Goal: Transaction & Acquisition: Register for event/course

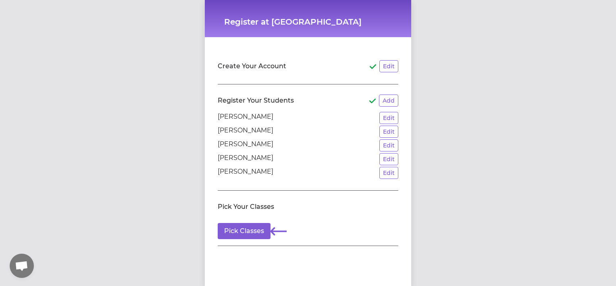
scroll to position [34, 0]
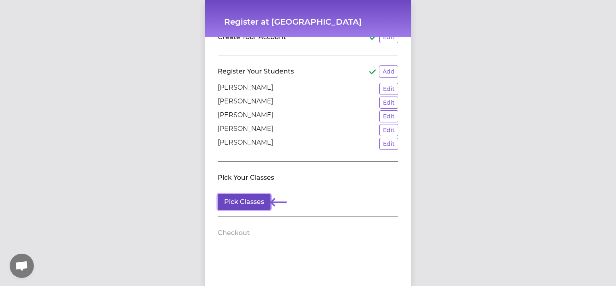
click at [261, 194] on button "Pick Classes" at bounding box center [244, 202] width 53 height 16
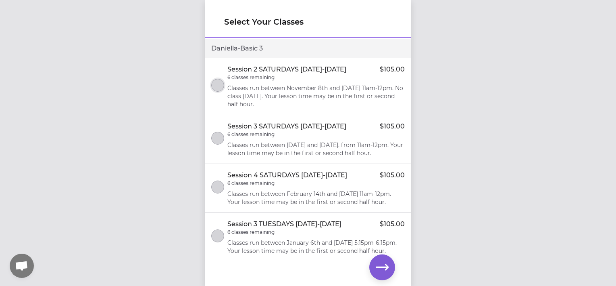
click at [217, 82] on button "select class" at bounding box center [217, 85] width 13 height 13
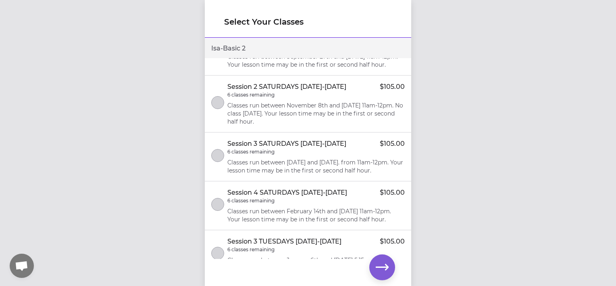
scroll to position [403, 0]
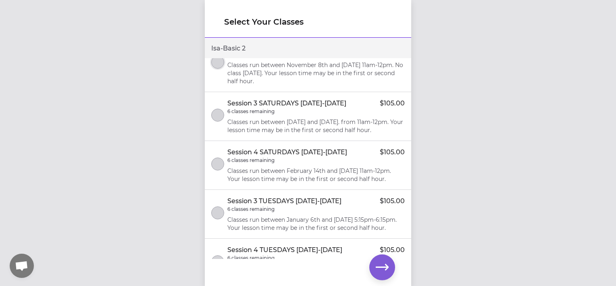
click at [219, 69] on button "select class" at bounding box center [217, 62] width 13 height 13
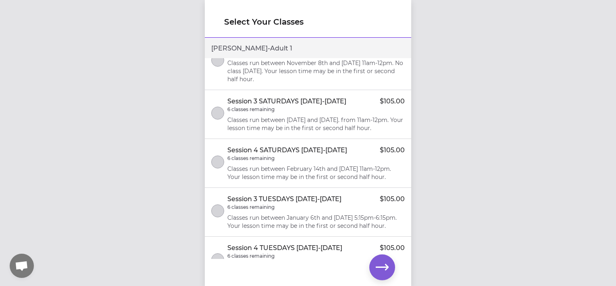
scroll to position [726, 0]
click at [389, 268] on button "button" at bounding box center [382, 267] width 26 height 26
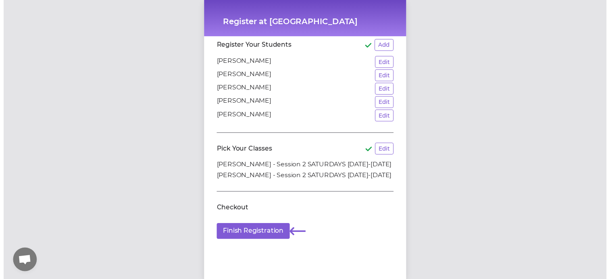
scroll to position [60, 0]
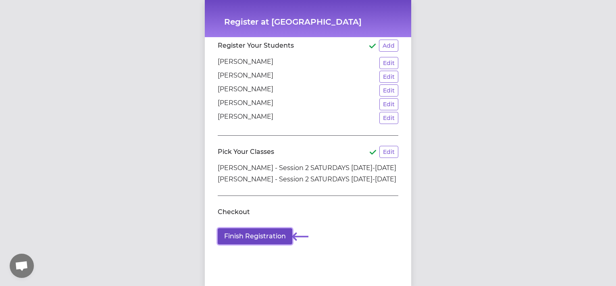
click at [263, 230] on button "Finish Registration" at bounding box center [255, 236] width 75 height 16
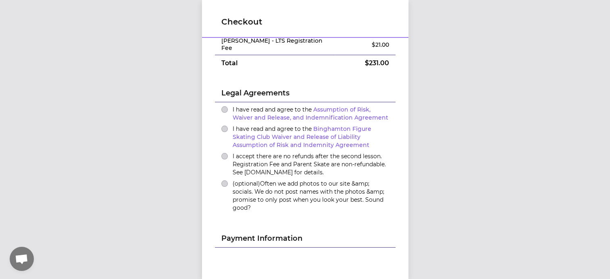
scroll to position [81, 0]
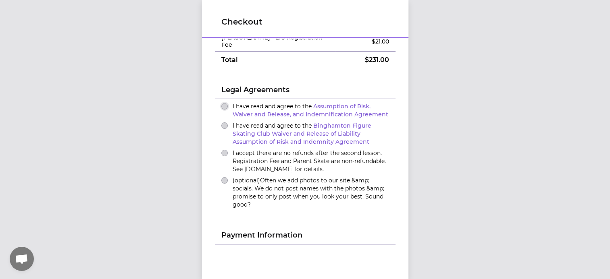
click at [221, 103] on button "I have read and agree to the Assumption of Risk, Waiver and Release, and Indemn…" at bounding box center [224, 106] width 6 height 6
click at [221, 123] on button "I have read and agree to the Binghamton Figure Skating Club Waiver and Release …" at bounding box center [224, 126] width 6 height 6
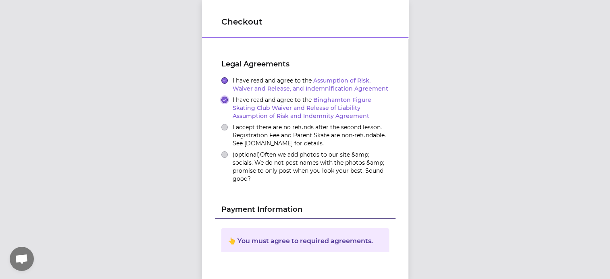
scroll to position [121, 0]
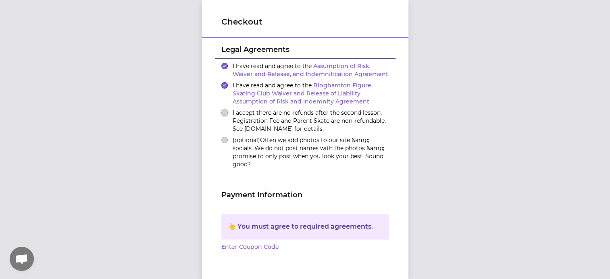
click at [221, 110] on button "I accept there are no refunds after the second lesson. Registration Fee and Par…" at bounding box center [224, 113] width 6 height 6
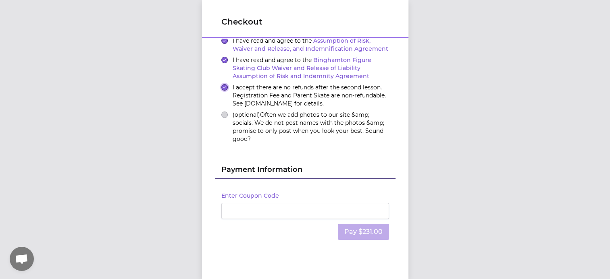
scroll to position [160, 0]
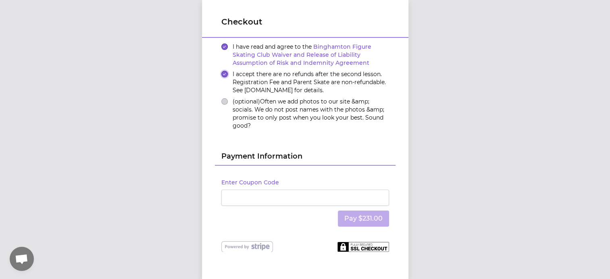
type button "true"
click at [198, 105] on div "Checkout Order Summary Edit [PERSON_NAME] - Session 2 SATURDAYS [DATE]-[DATE] $…" at bounding box center [305, 139] width 610 height 279
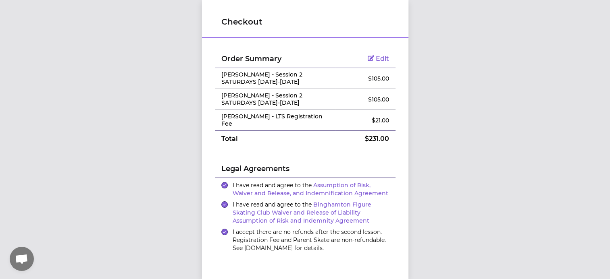
scroll to position [0, 0]
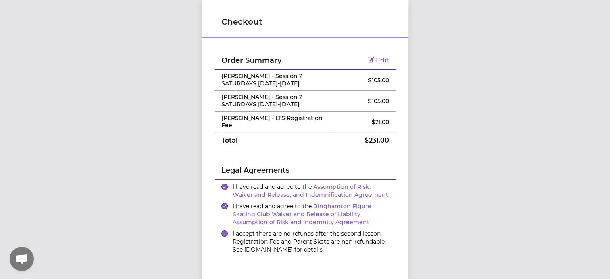
click at [383, 59] on span "Edit" at bounding box center [382, 60] width 13 height 8
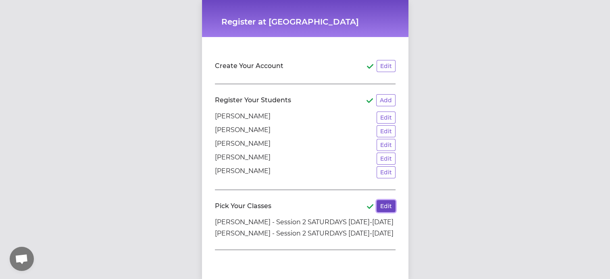
click at [388, 201] on button "Edit" at bounding box center [386, 206] width 19 height 12
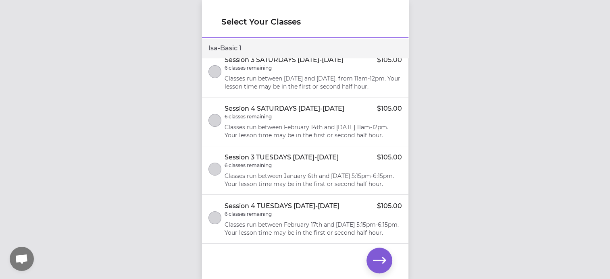
scroll to position [2307, 0]
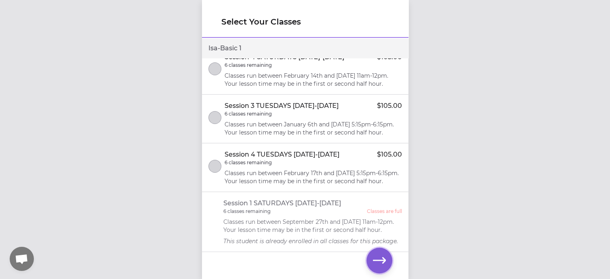
click at [382, 263] on icon "button" at bounding box center [379, 260] width 13 height 13
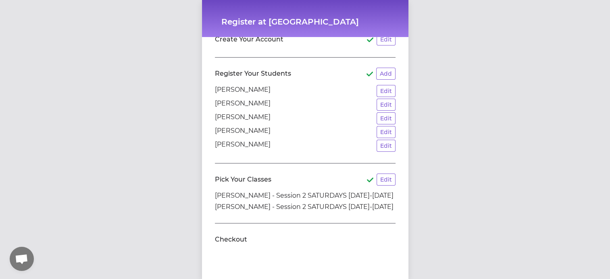
scroll to position [60, 0]
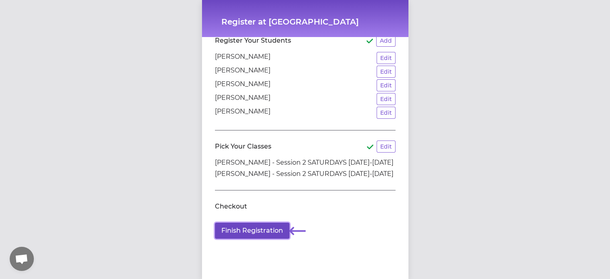
click at [246, 227] on button "Finish Registration" at bounding box center [252, 231] width 75 height 16
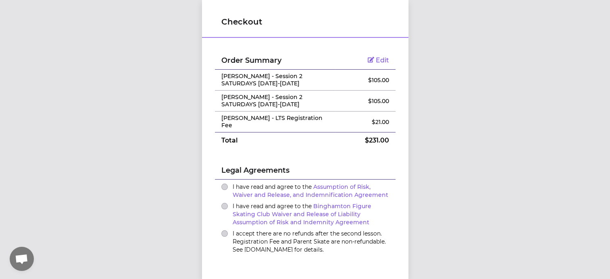
scroll to position [6, 0]
click at [221, 184] on button "I have read and agree to the Assumption of Risk, Waiver and Release, and Indemn…" at bounding box center [224, 187] width 6 height 6
click at [221, 203] on button "I have read and agree to the Binghamton Figure Skating Club Waiver and Release …" at bounding box center [224, 206] width 6 height 6
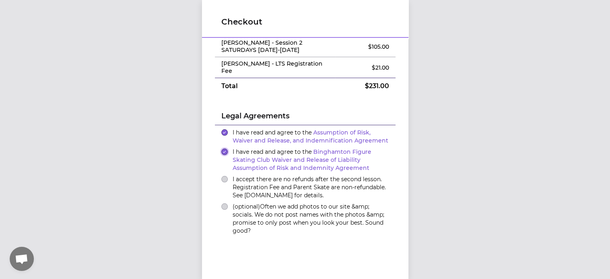
scroll to position [40, 0]
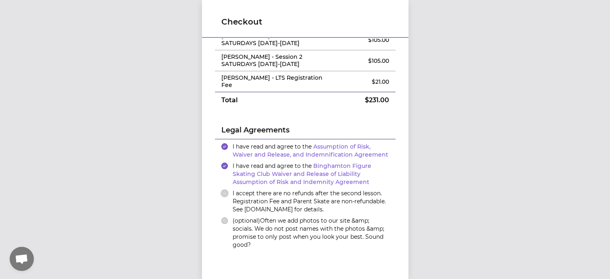
click at [222, 190] on button "I accept there are no refunds after the second lesson. Registration Fee and Par…" at bounding box center [224, 193] width 6 height 6
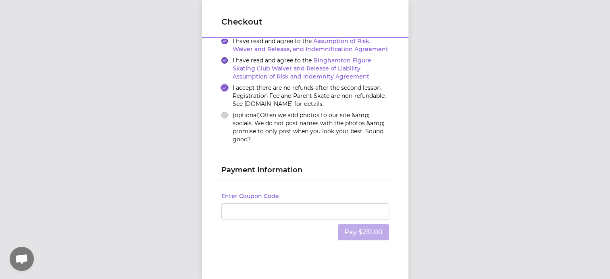
scroll to position [160, 0]
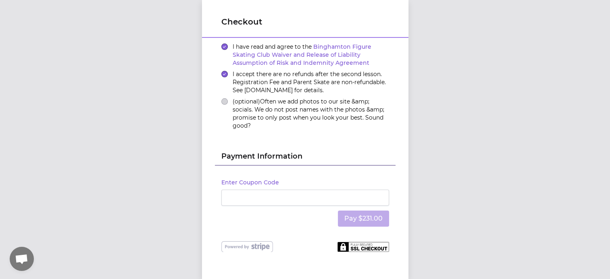
click at [264, 191] on div at bounding box center [305, 198] width 168 height 16
click at [428, 169] on div "Checkout Order Summary Edit [PERSON_NAME] - Session 2 SATURDAYS [DATE]-[DATE] $…" at bounding box center [305, 139] width 610 height 279
click at [327, 194] on iframe at bounding box center [305, 198] width 157 height 8
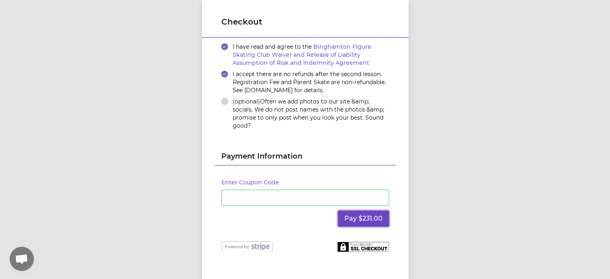
click at [355, 211] on button "Pay $231.00" at bounding box center [363, 219] width 51 height 16
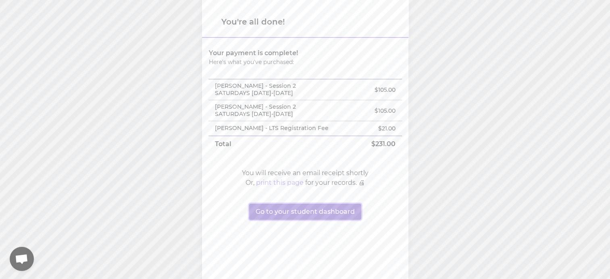
click at [303, 215] on button "Go to your student dashboard" at bounding box center [305, 212] width 112 height 16
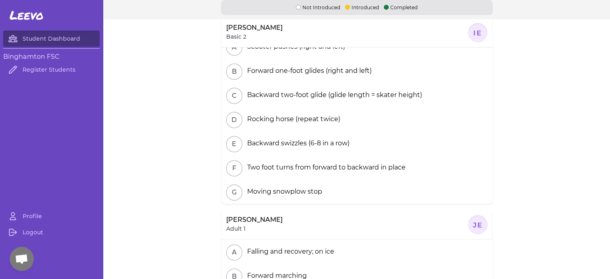
scroll to position [219, 0]
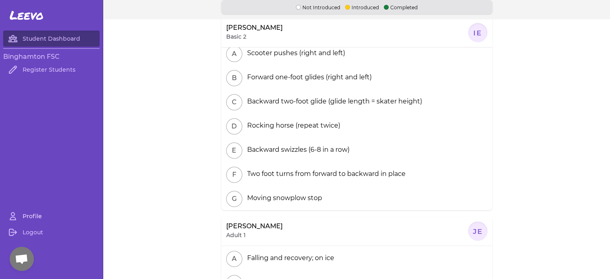
click at [41, 224] on link "Profile" at bounding box center [51, 216] width 96 height 16
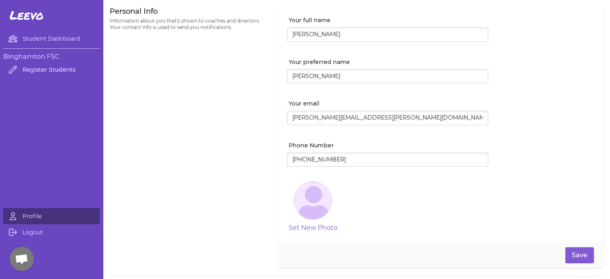
click at [56, 71] on link "Register Students" at bounding box center [51, 70] width 96 height 16
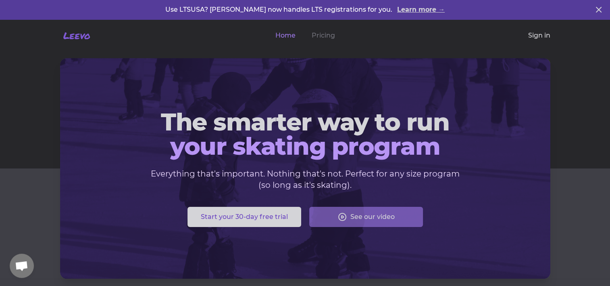
click at [538, 35] on link "Sign in" at bounding box center [539, 36] width 22 height 10
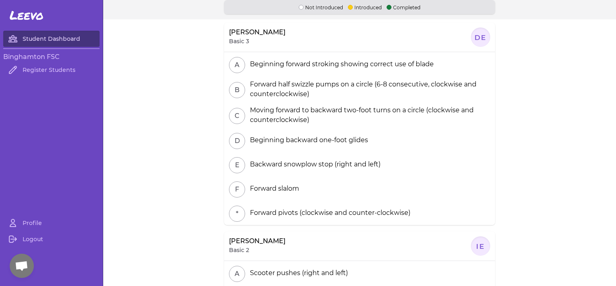
click at [67, 40] on link "Student Dashboard" at bounding box center [51, 39] width 96 height 16
click at [336, 7] on p "Not Introduced" at bounding box center [321, 7] width 44 height 8
click at [373, 5] on p "Introduced" at bounding box center [365, 7] width 34 height 8
click at [398, 6] on p "Completed" at bounding box center [404, 7] width 34 height 8
